Goal: Task Accomplishment & Management: Use online tool/utility

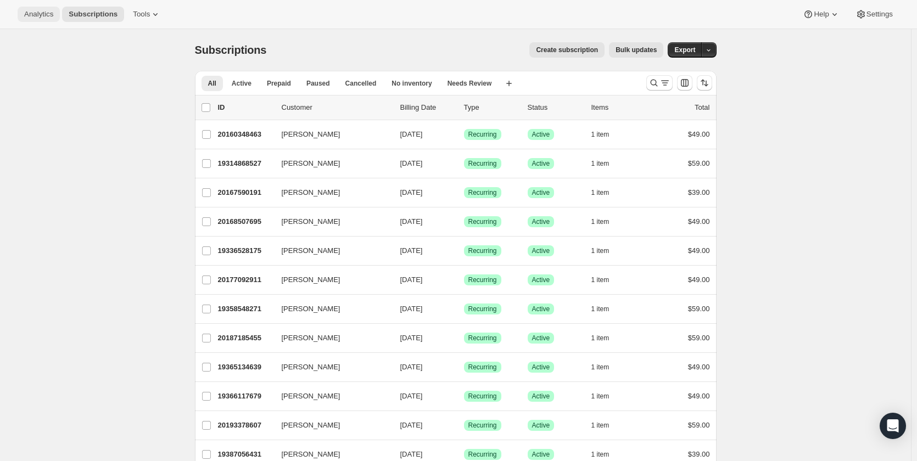
click at [48, 14] on span "Analytics" at bounding box center [38, 14] width 29 height 9
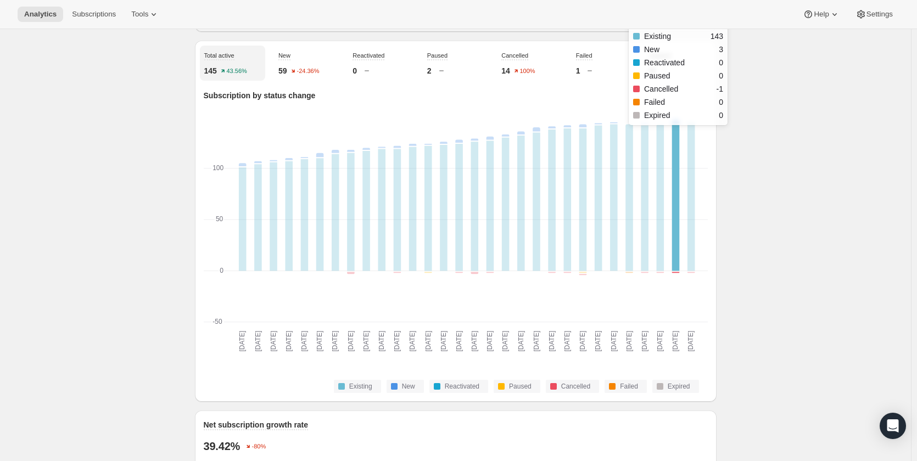
scroll to position [388, 0]
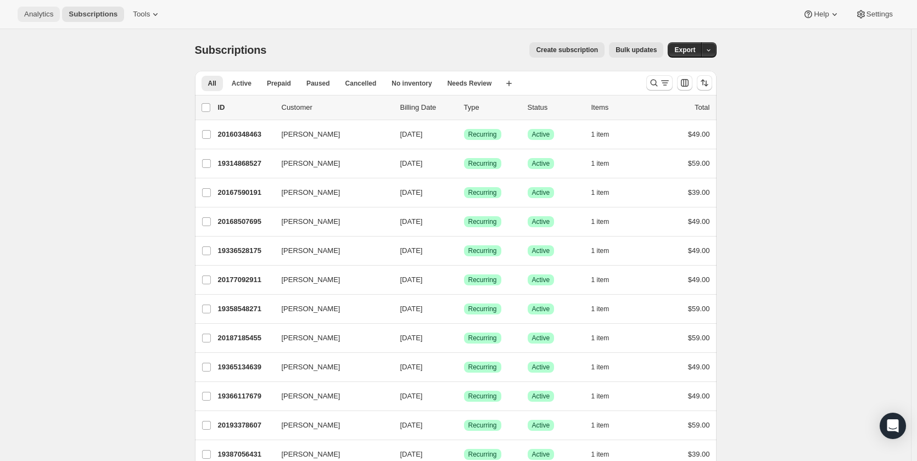
click at [40, 18] on span "Analytics" at bounding box center [38, 14] width 29 height 9
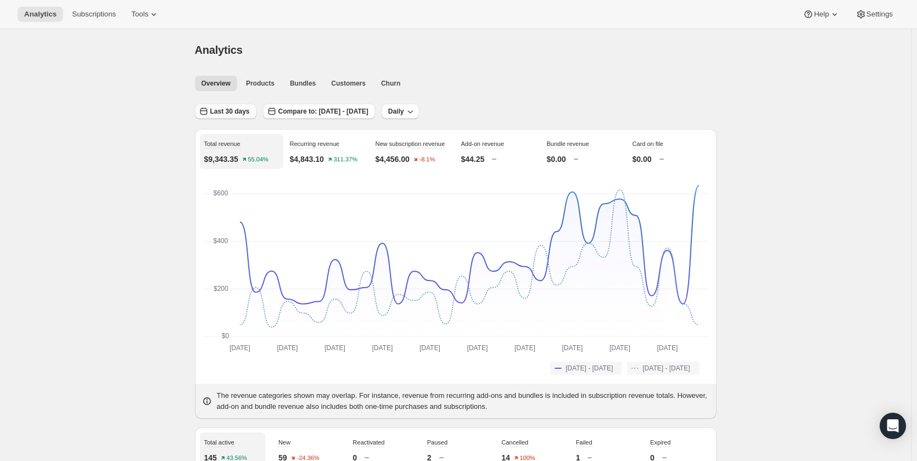
click at [242, 115] on span "Last 30 days" at bounding box center [230, 111] width 40 height 9
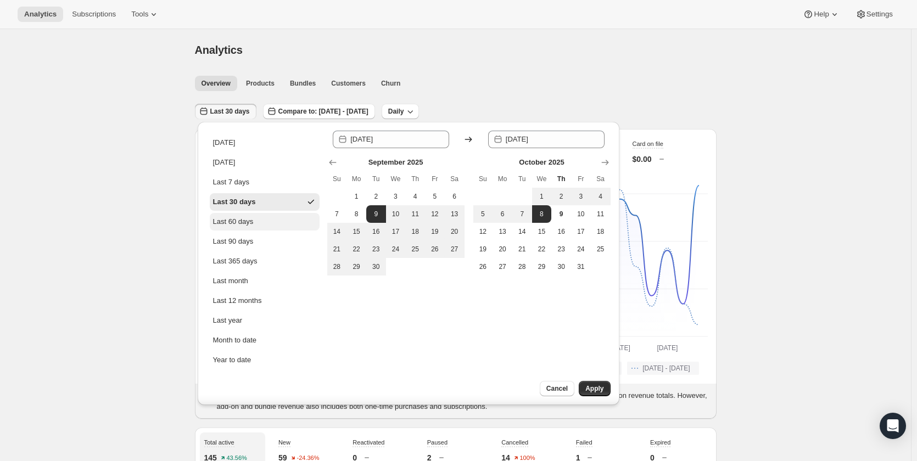
click at [235, 216] on button "Last 60 days" at bounding box center [265, 222] width 110 height 18
type input "[DATE]"
click at [585, 383] on button "Apply" at bounding box center [594, 388] width 31 height 15
